Goal: Task Accomplishment & Management: Use online tool/utility

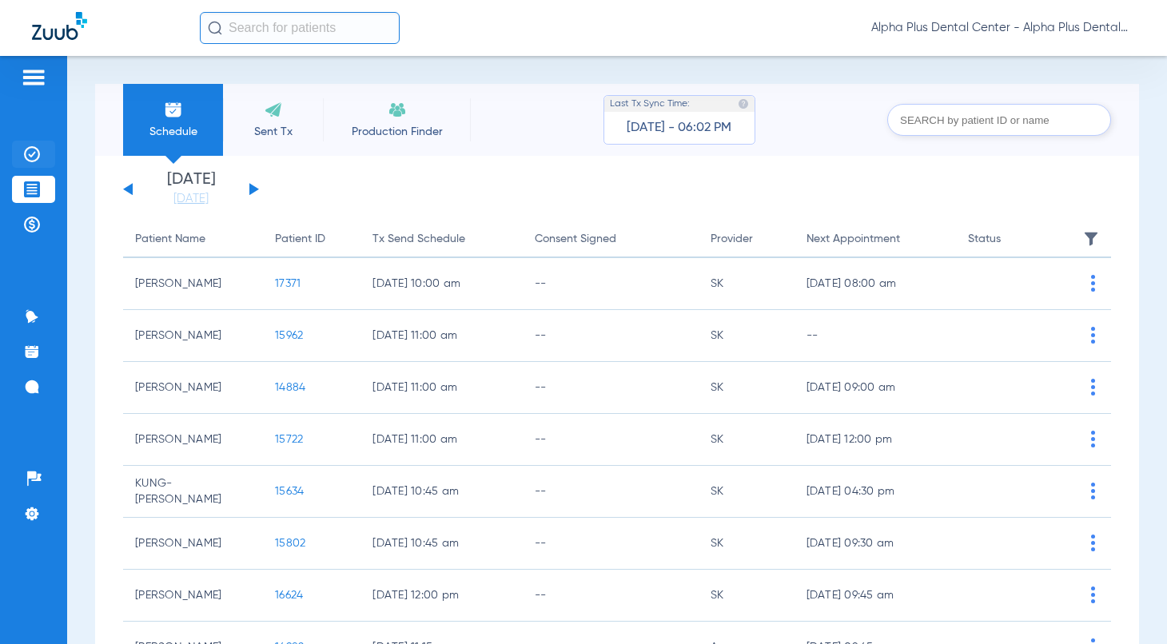
click at [34, 147] on img at bounding box center [32, 154] width 16 height 16
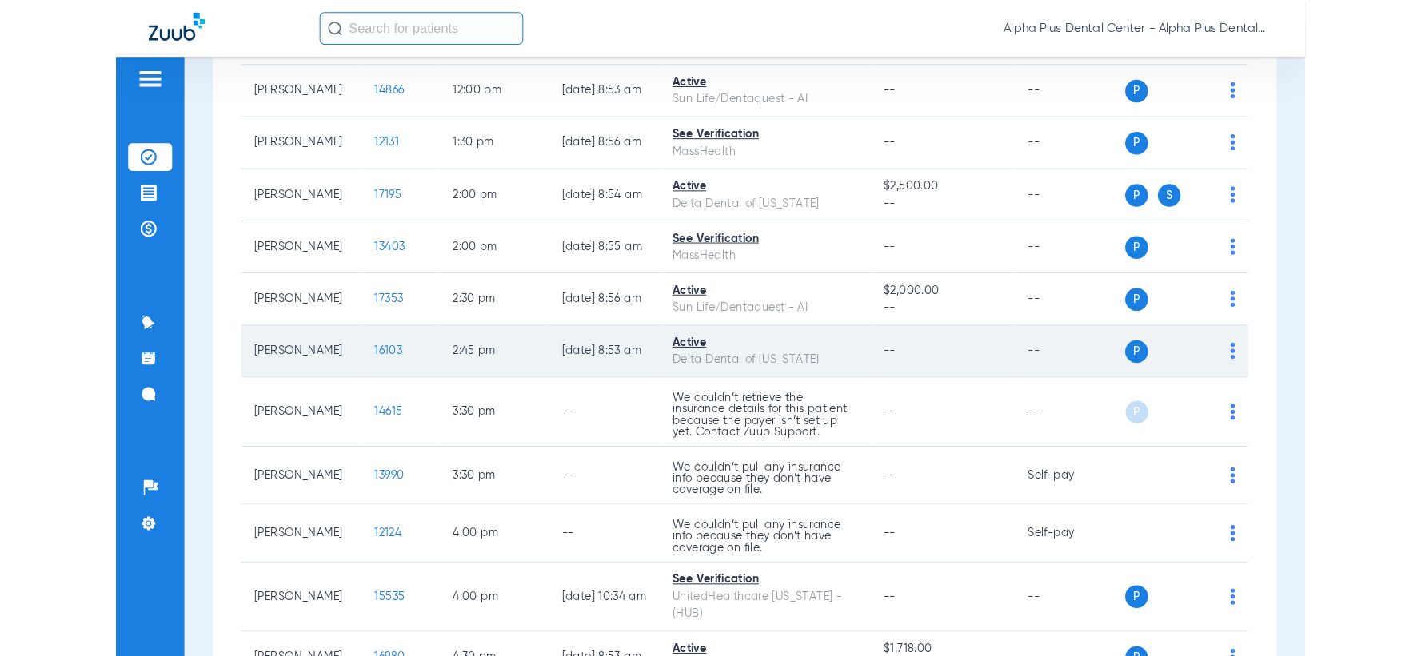
scroll to position [1034, 0]
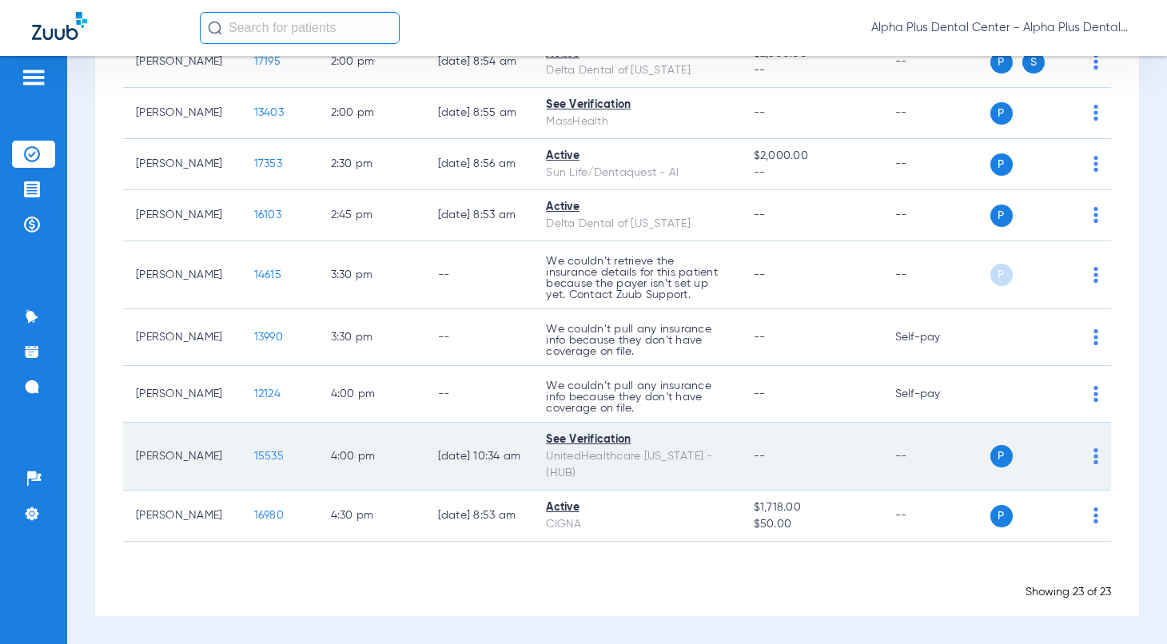
click at [1094, 456] on img at bounding box center [1096, 456] width 5 height 16
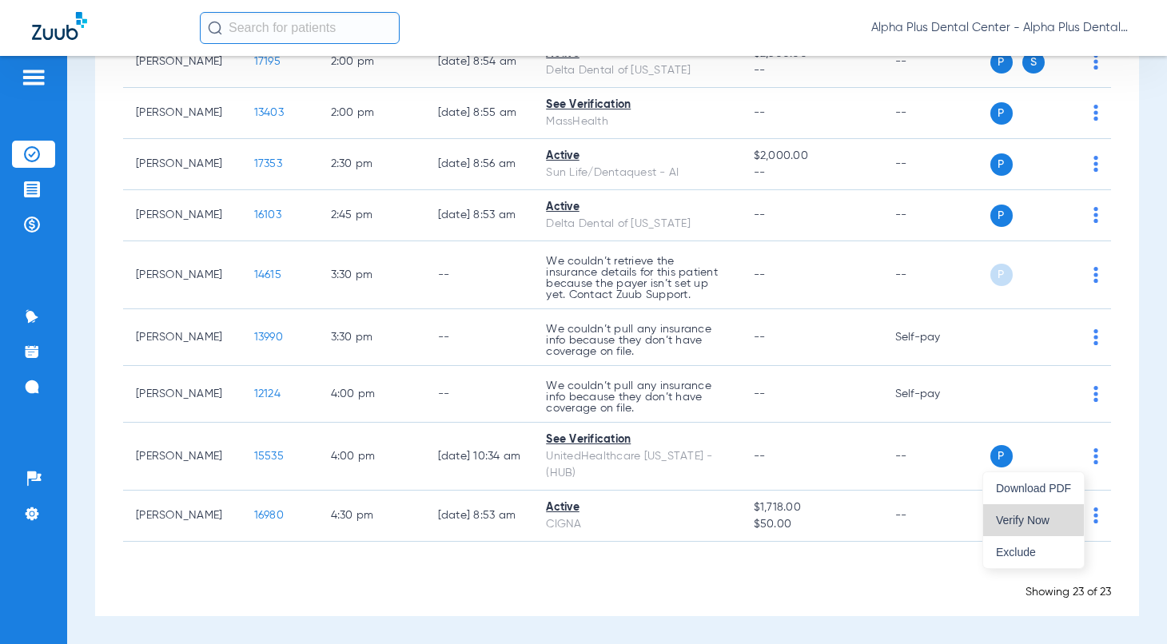
click at [1031, 517] on span "Verify Now" at bounding box center [1033, 520] width 75 height 11
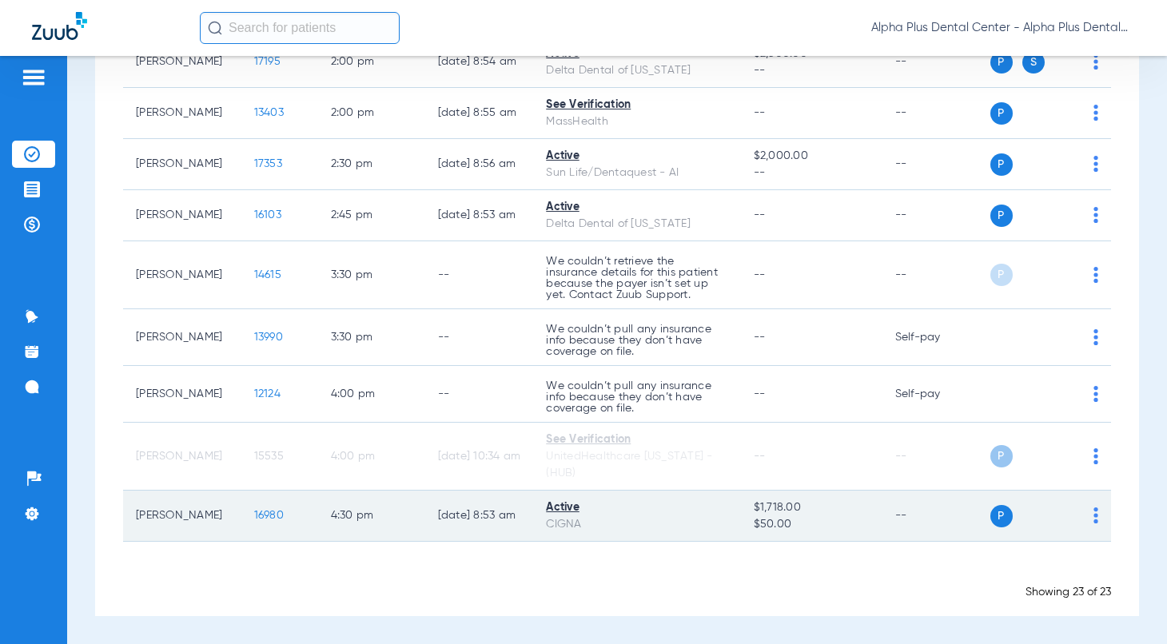
click at [1094, 514] on img at bounding box center [1096, 516] width 5 height 16
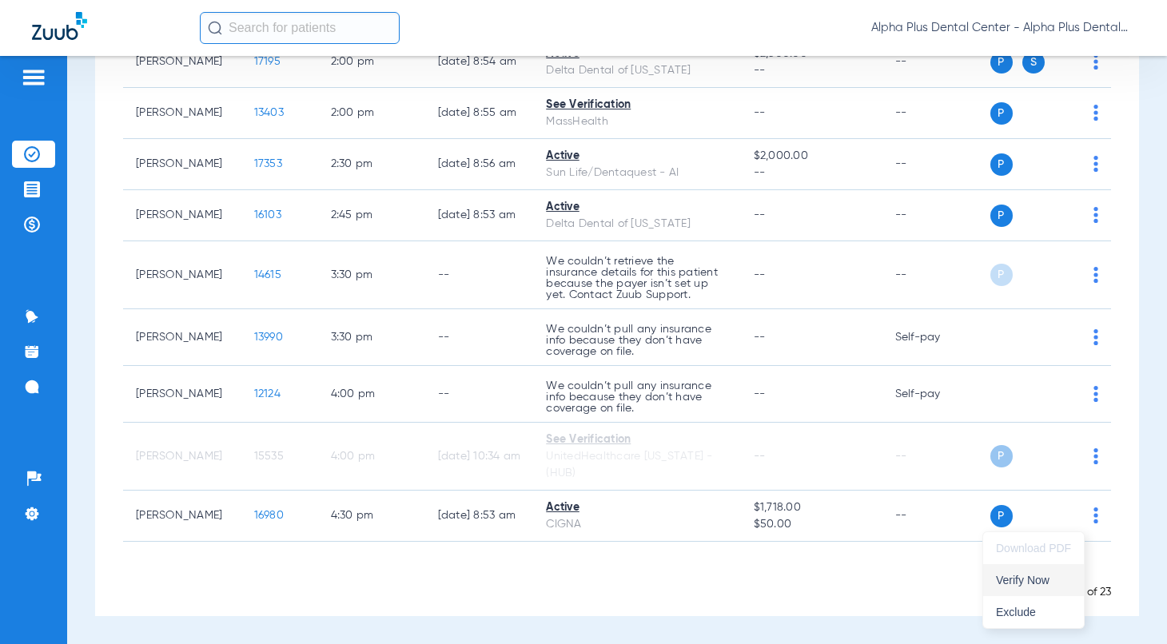
click at [1043, 577] on span "Verify Now" at bounding box center [1033, 580] width 75 height 11
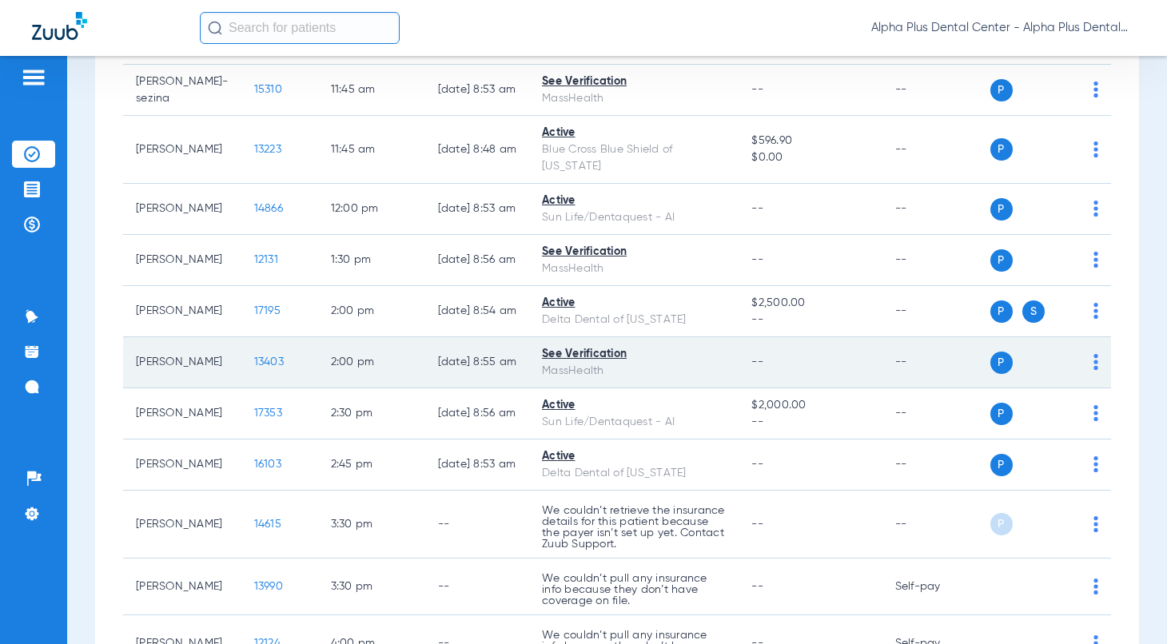
scroll to position [412, 0]
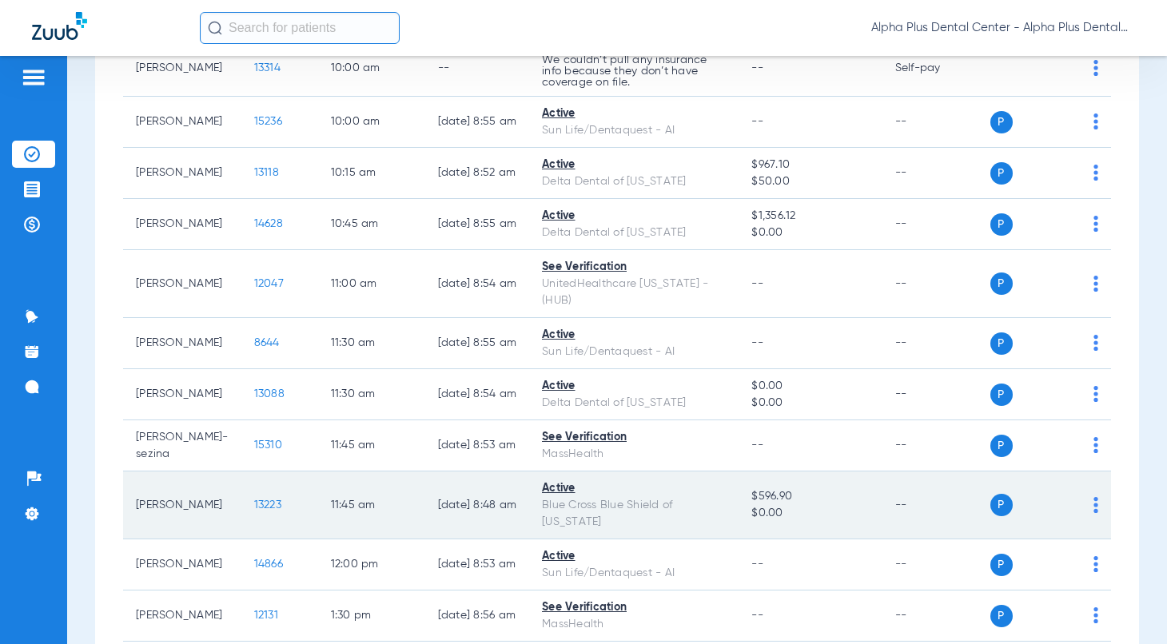
click at [254, 511] on span "13223" at bounding box center [267, 505] width 27 height 11
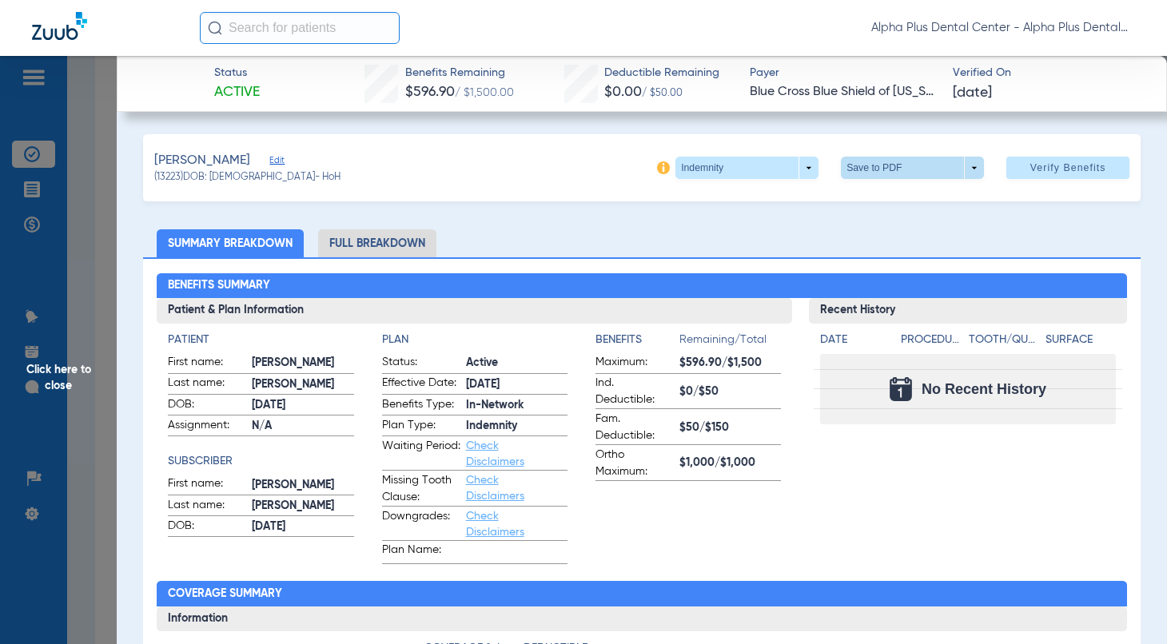
click at [919, 173] on span at bounding box center [912, 168] width 143 height 22
click at [904, 205] on button "insert_drive_file Save to PDF" at bounding box center [889, 200] width 121 height 32
click at [58, 376] on span "Click here to close" at bounding box center [58, 378] width 117 height 644
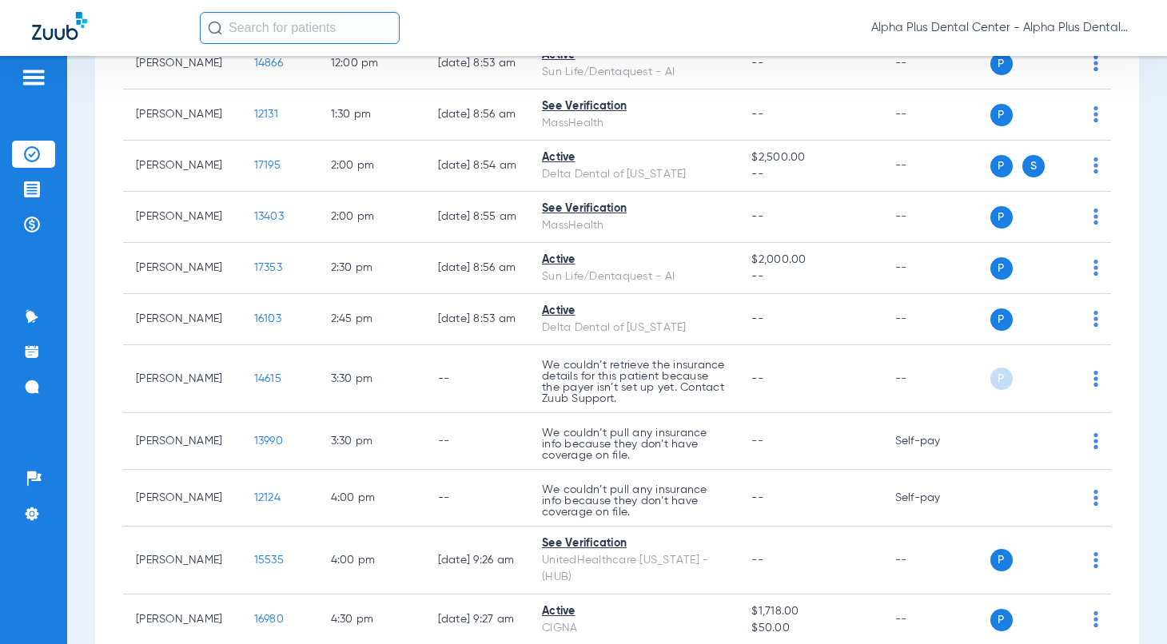
scroll to position [946, 0]
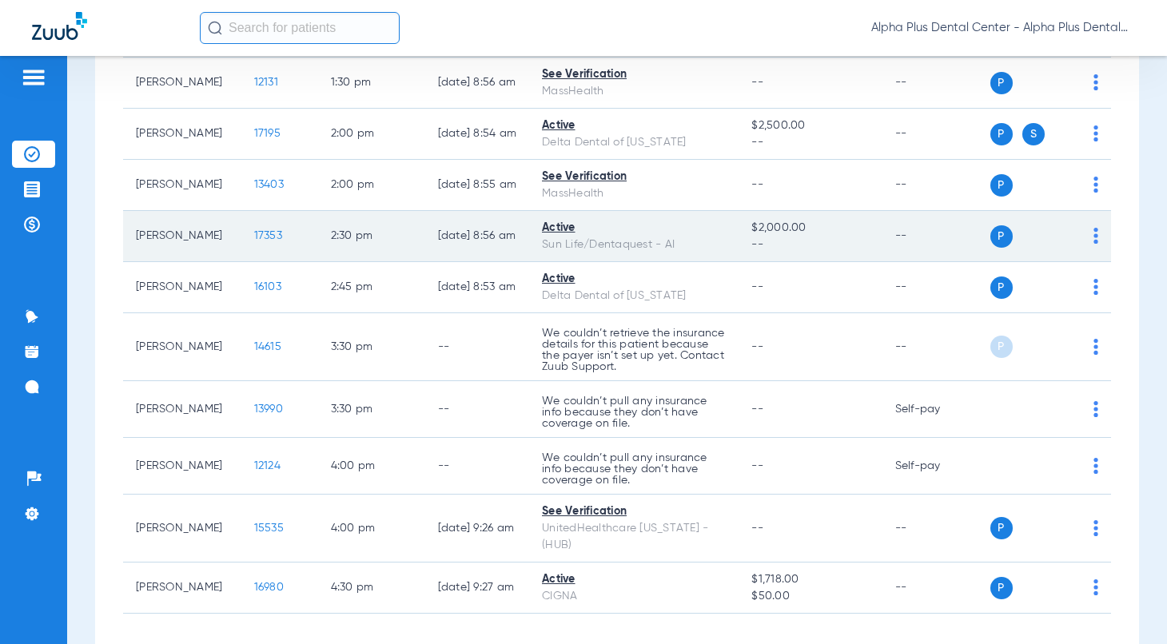
click at [254, 241] on span "17353" at bounding box center [268, 235] width 28 height 11
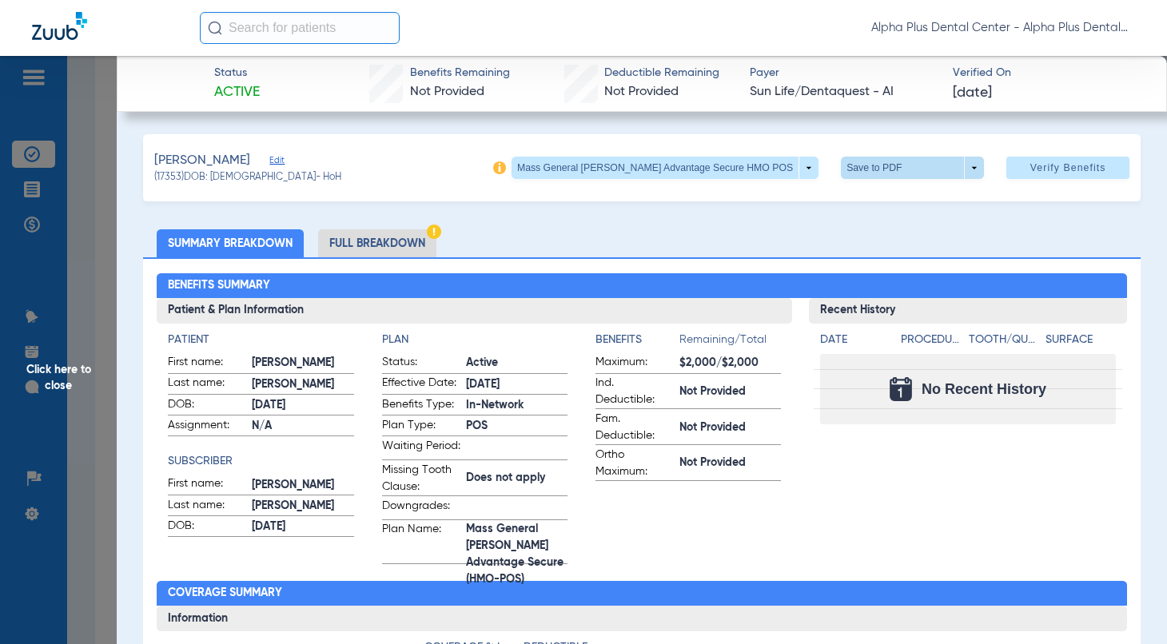
click at [874, 165] on span at bounding box center [912, 168] width 143 height 22
click at [867, 205] on button "insert_drive_file Save to PDF" at bounding box center [889, 200] width 121 height 32
click at [91, 371] on span "Click here to close" at bounding box center [58, 378] width 117 height 644
